Goal: Transaction & Acquisition: Purchase product/service

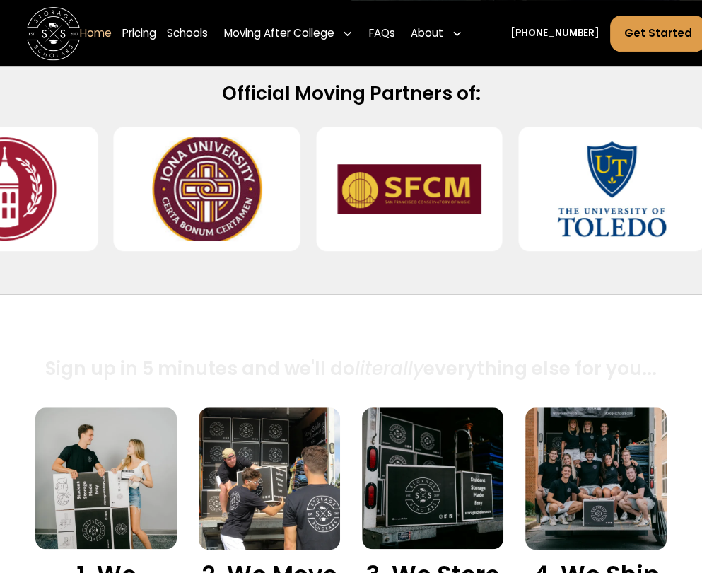
scroll to position [584, 0]
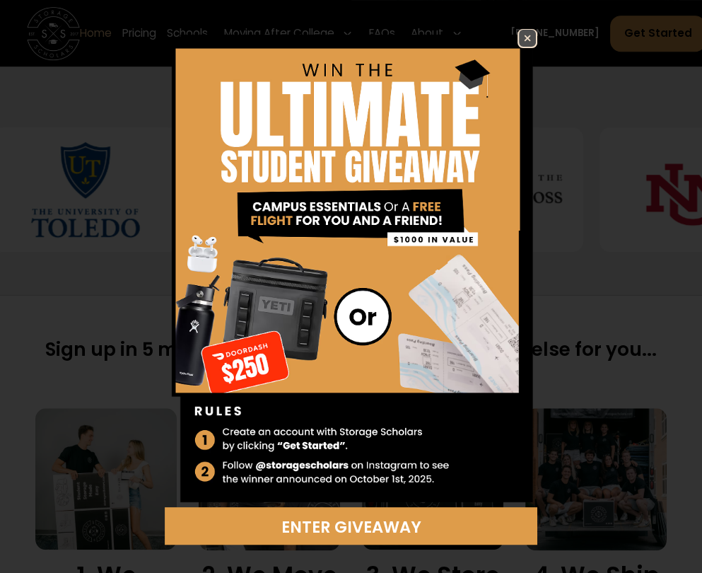
click at [518, 35] on link at bounding box center [528, 39] width 20 height 20
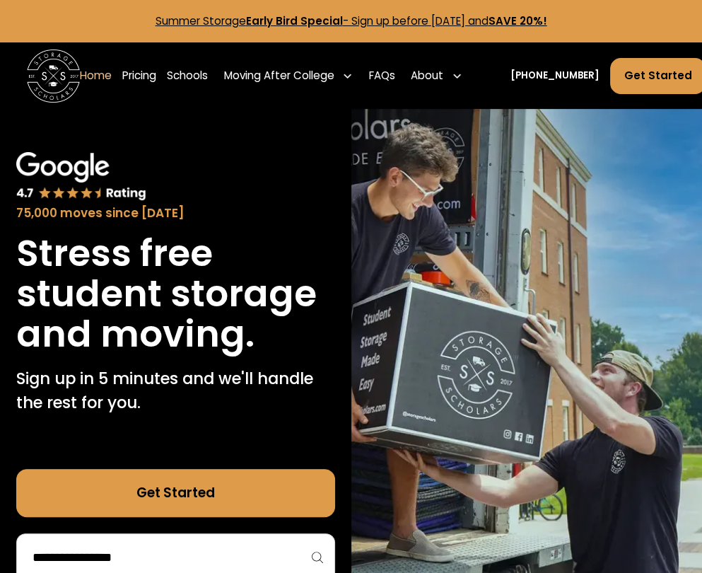
click at [284, 18] on strong "Early Bird Special" at bounding box center [294, 20] width 97 height 15
